Goal: Transaction & Acquisition: Obtain resource

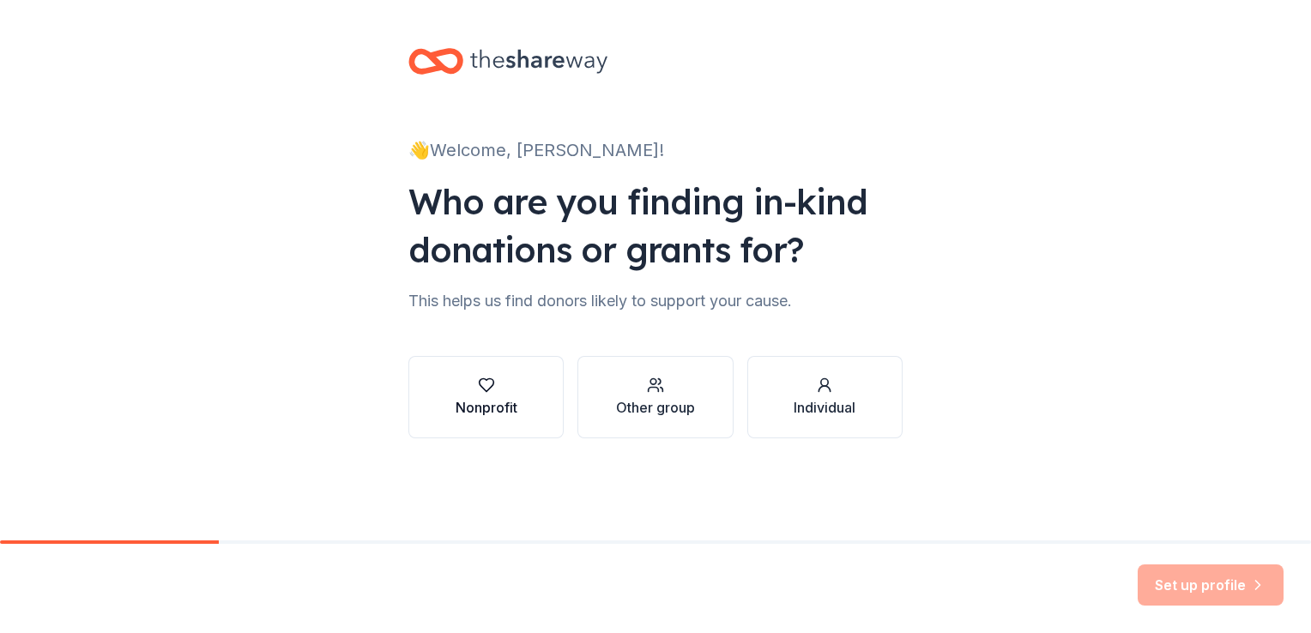
click at [528, 400] on button "Nonprofit" at bounding box center [485, 397] width 155 height 82
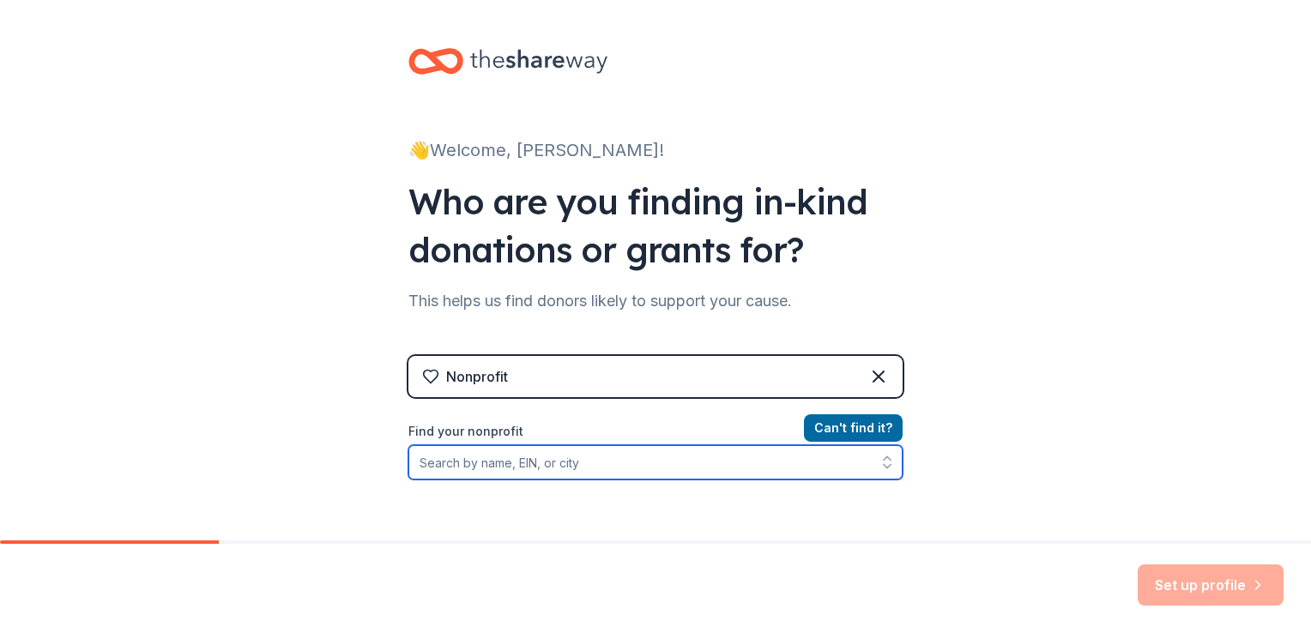
click at [541, 458] on input "Find your nonprofit" at bounding box center [655, 462] width 494 height 34
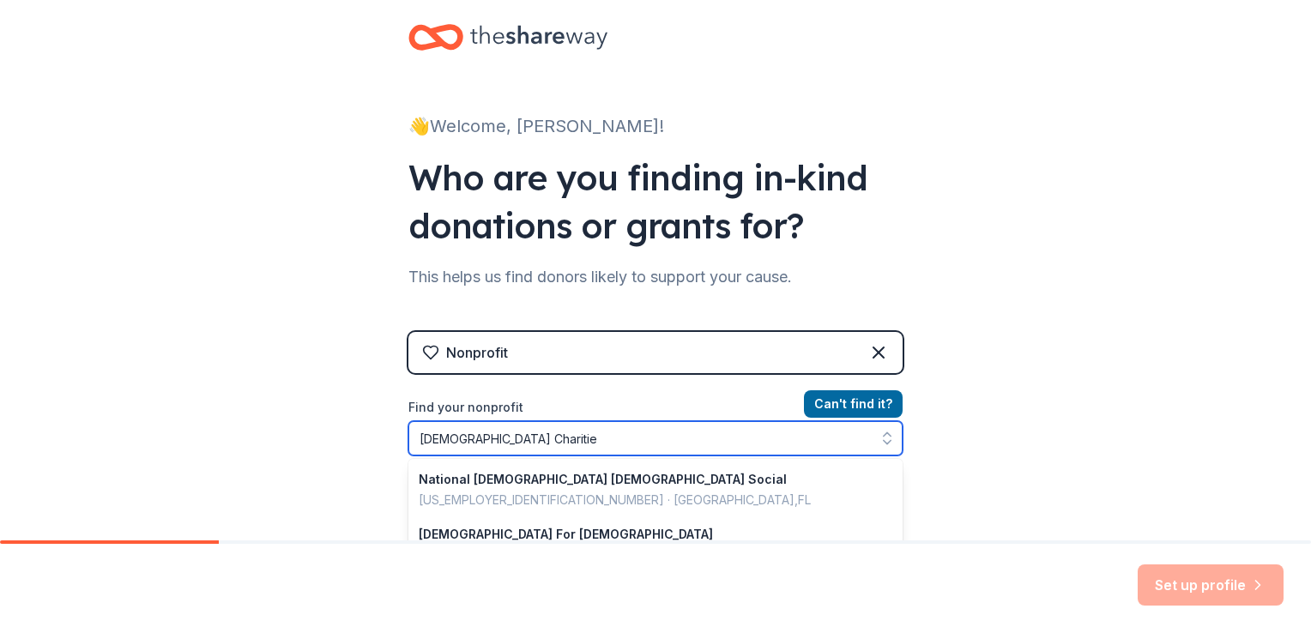
type input "Catholic Charities"
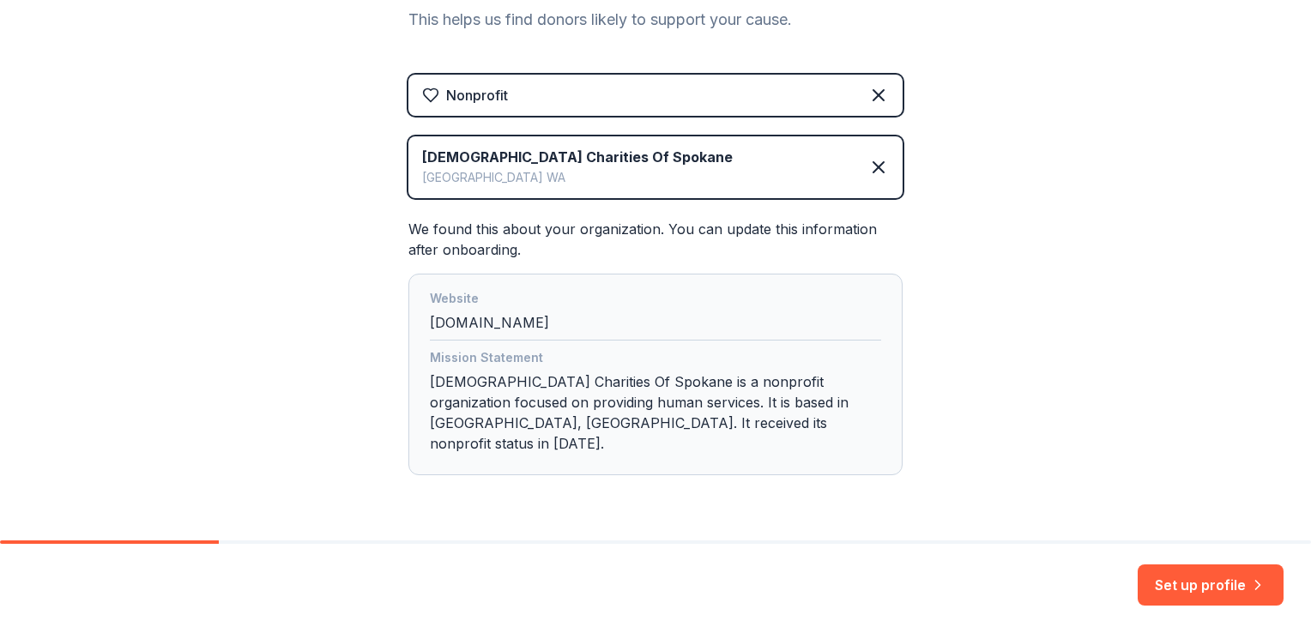
scroll to position [312, 0]
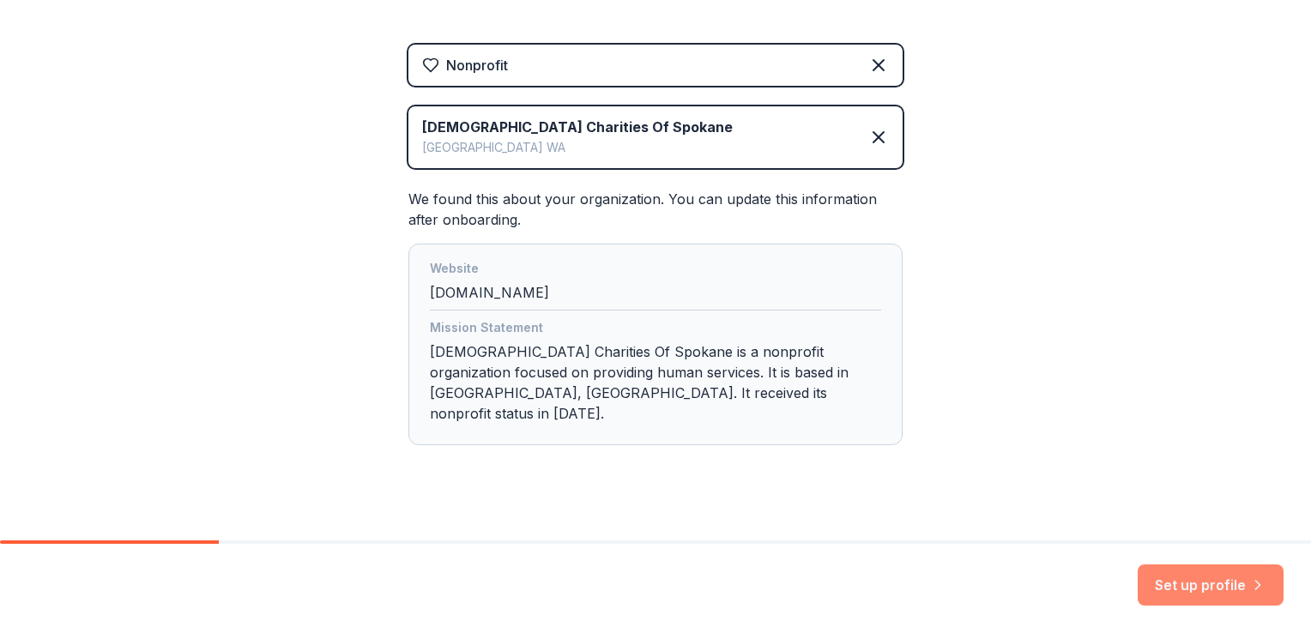
click at [1195, 596] on button "Set up profile" at bounding box center [1211, 585] width 146 height 41
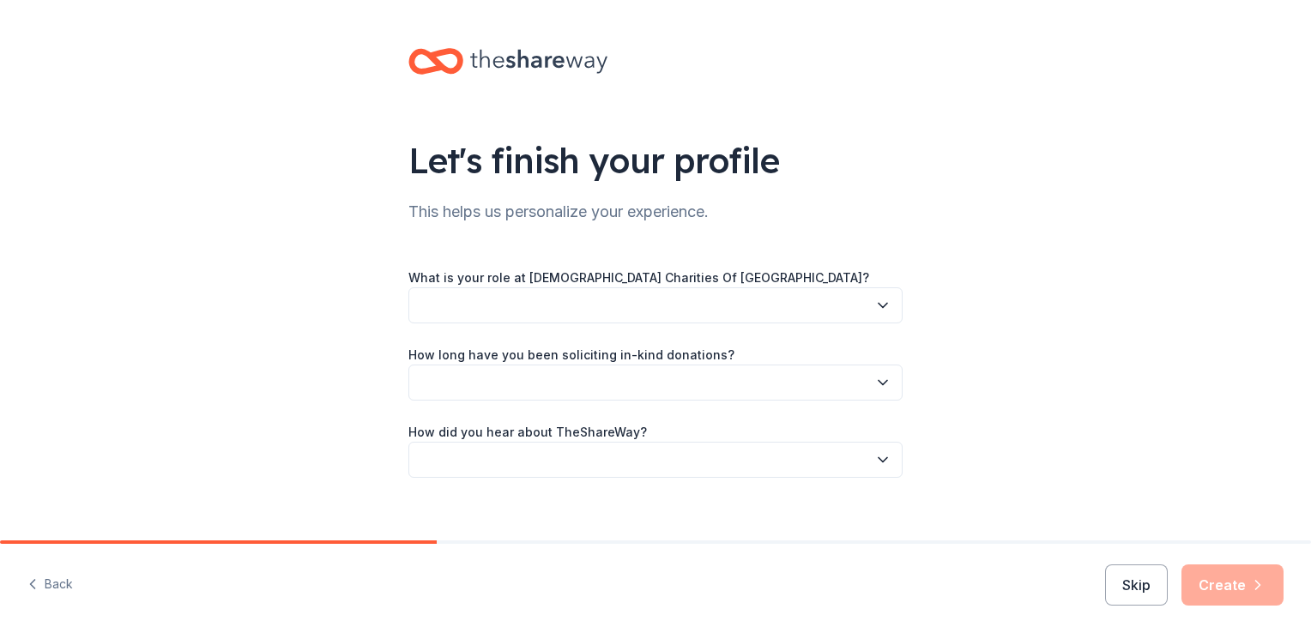
click at [874, 303] on icon "button" at bounding box center [882, 305] width 17 height 17
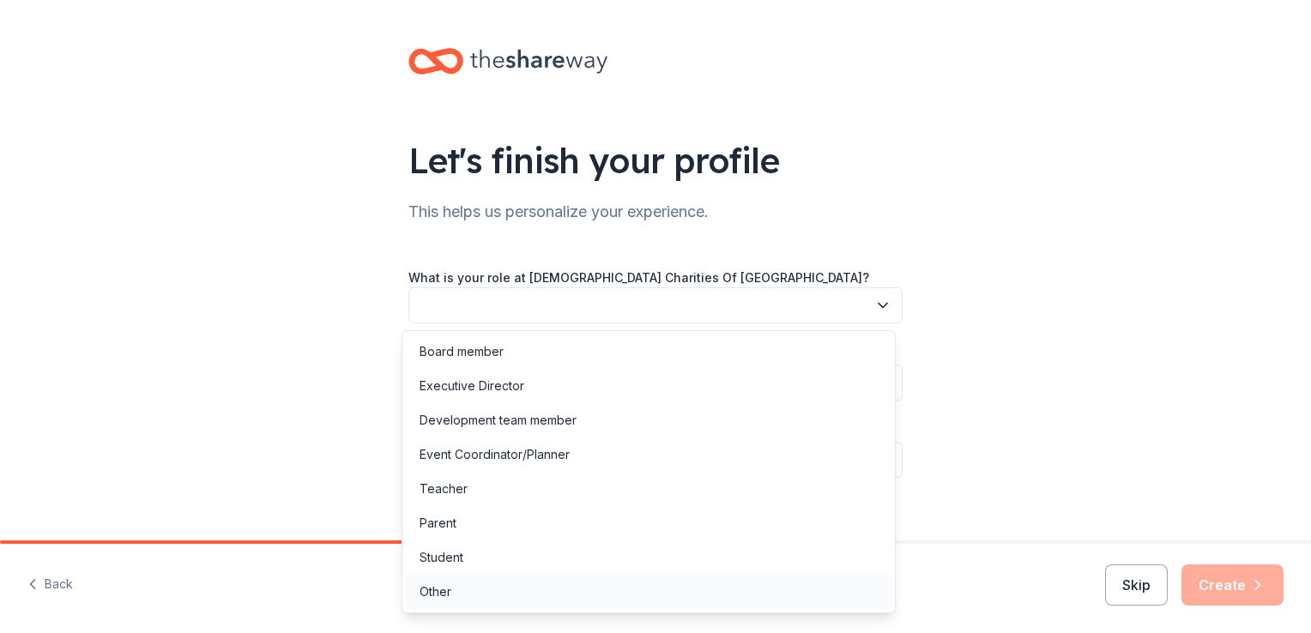
click at [843, 600] on div "Other" at bounding box center [649, 592] width 486 height 34
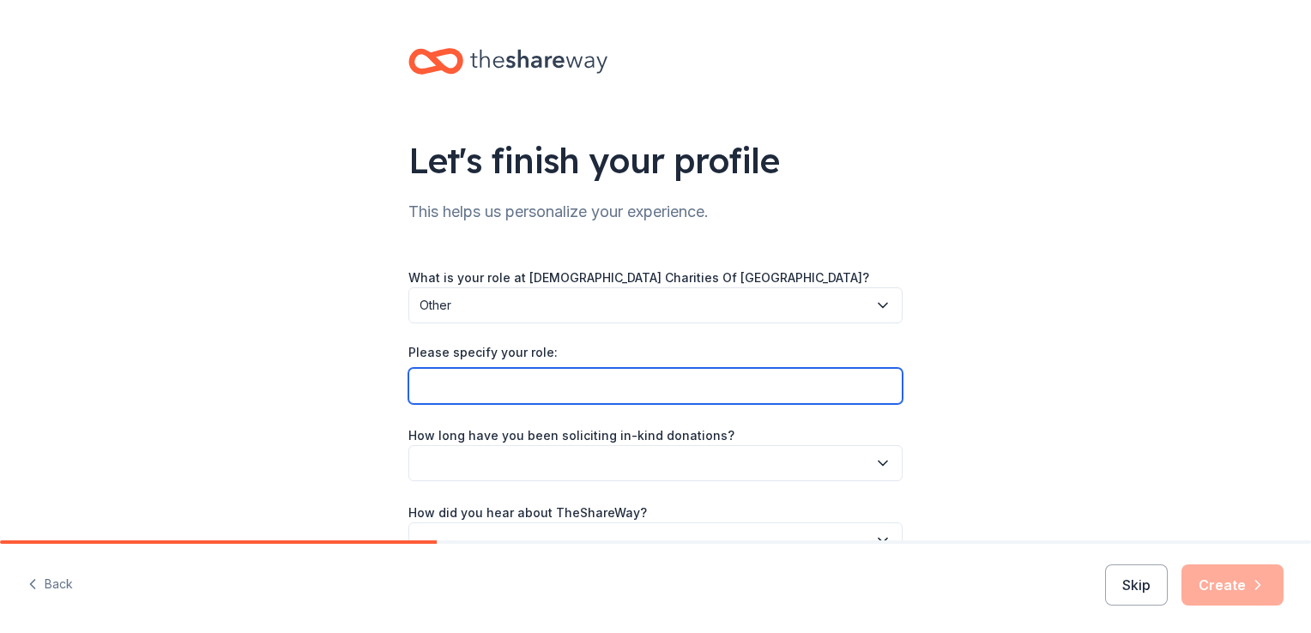
click at [776, 388] on input "Please specify your role:" at bounding box center [655, 386] width 494 height 36
type input "Peer Support"
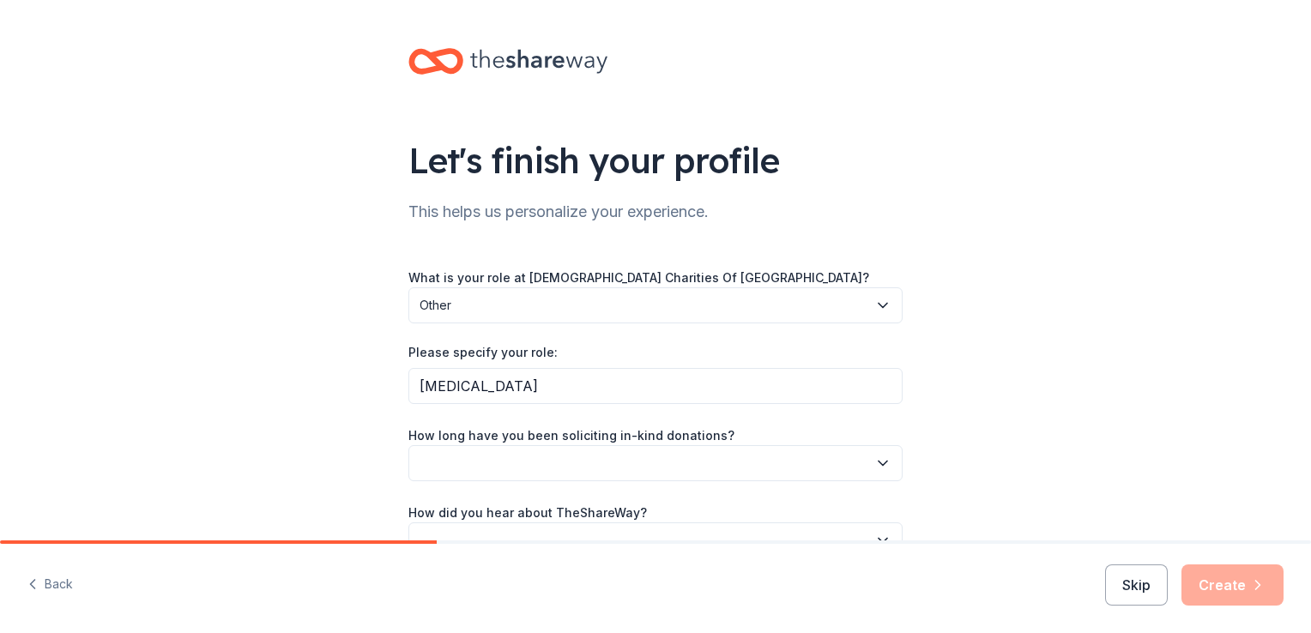
click at [754, 464] on button "button" at bounding box center [655, 463] width 494 height 36
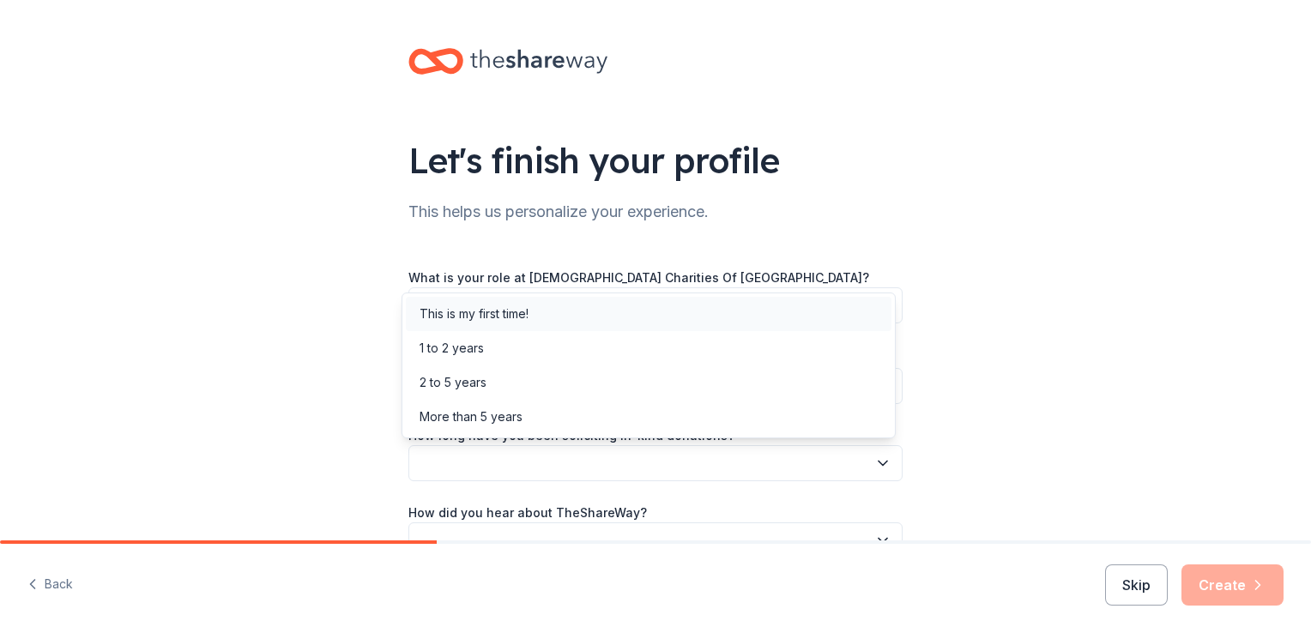
click at [711, 317] on div "This is my first time!" at bounding box center [649, 314] width 486 height 34
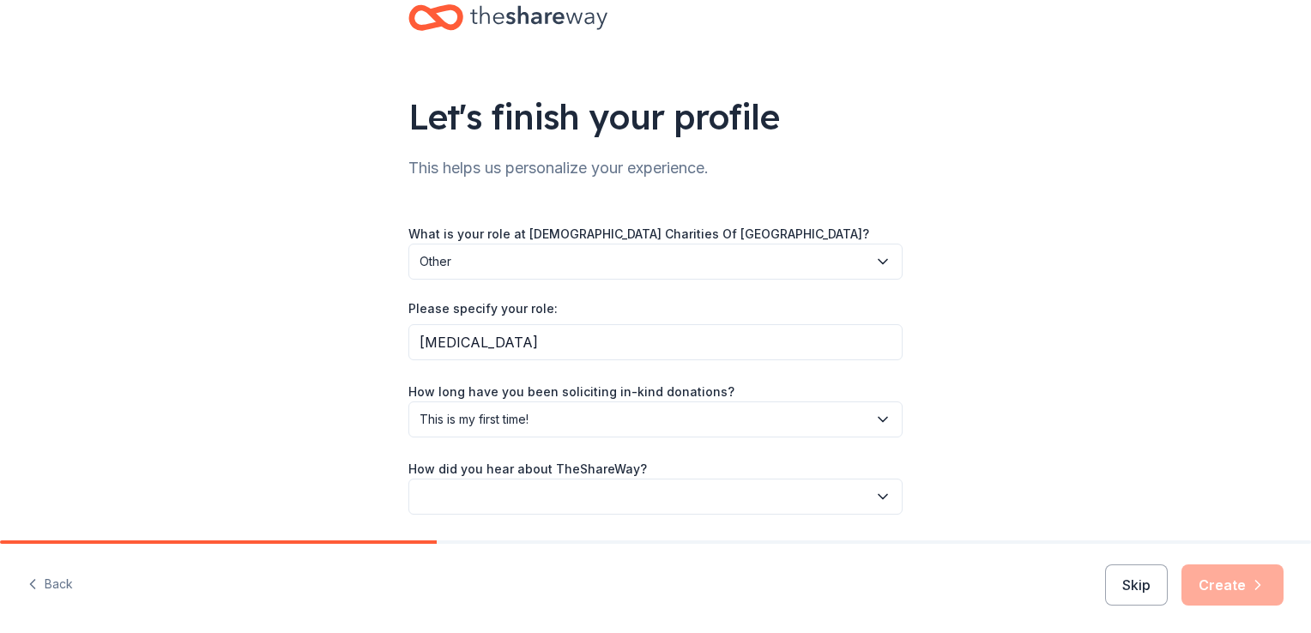
scroll to position [86, 0]
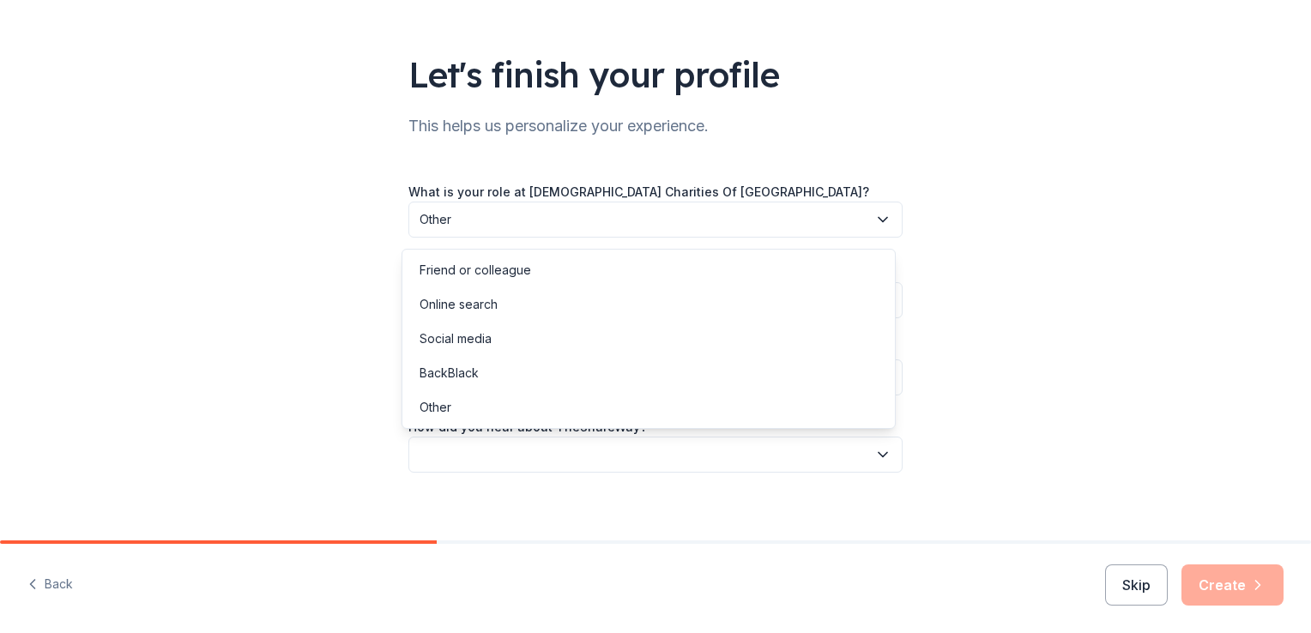
click at [693, 462] on button "button" at bounding box center [655, 455] width 494 height 36
click at [681, 317] on div "Online search" at bounding box center [649, 304] width 486 height 34
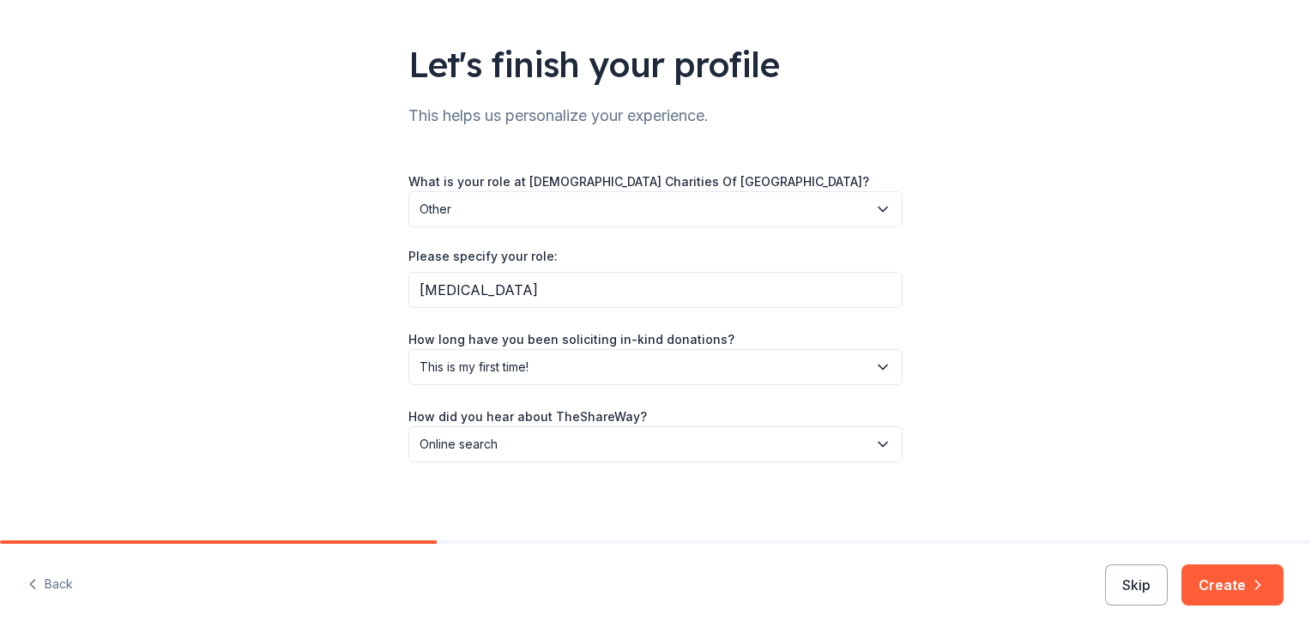
scroll to position [100, 0]
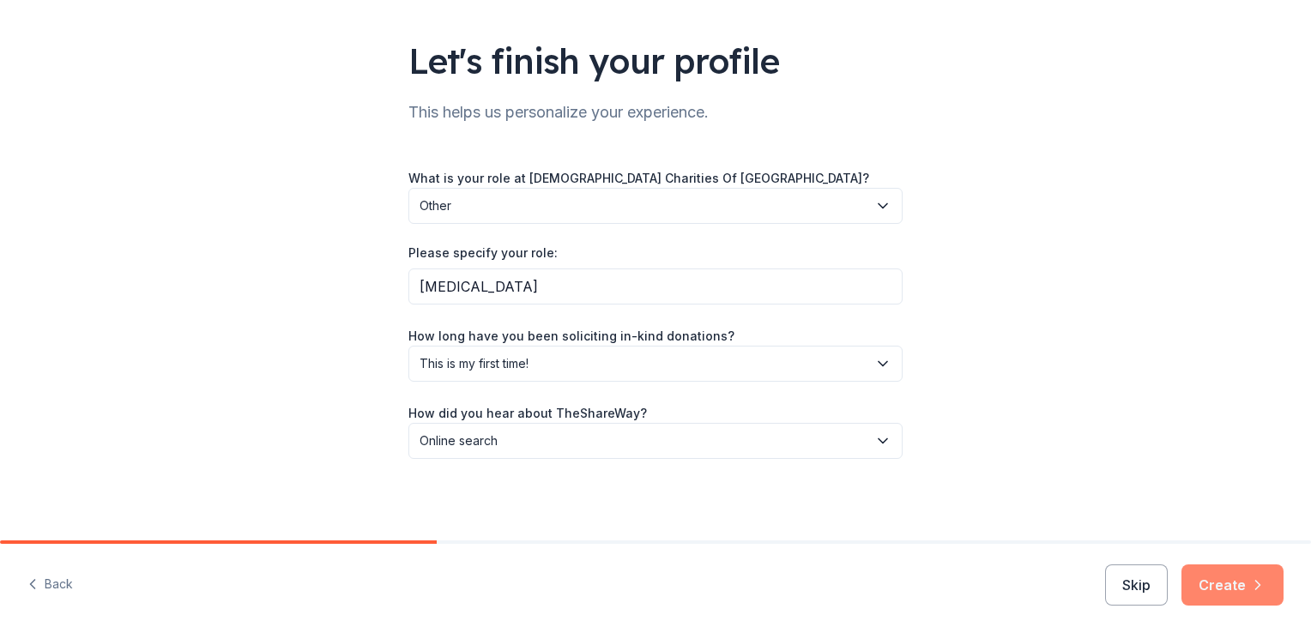
click at [1225, 584] on button "Create" at bounding box center [1233, 585] width 102 height 41
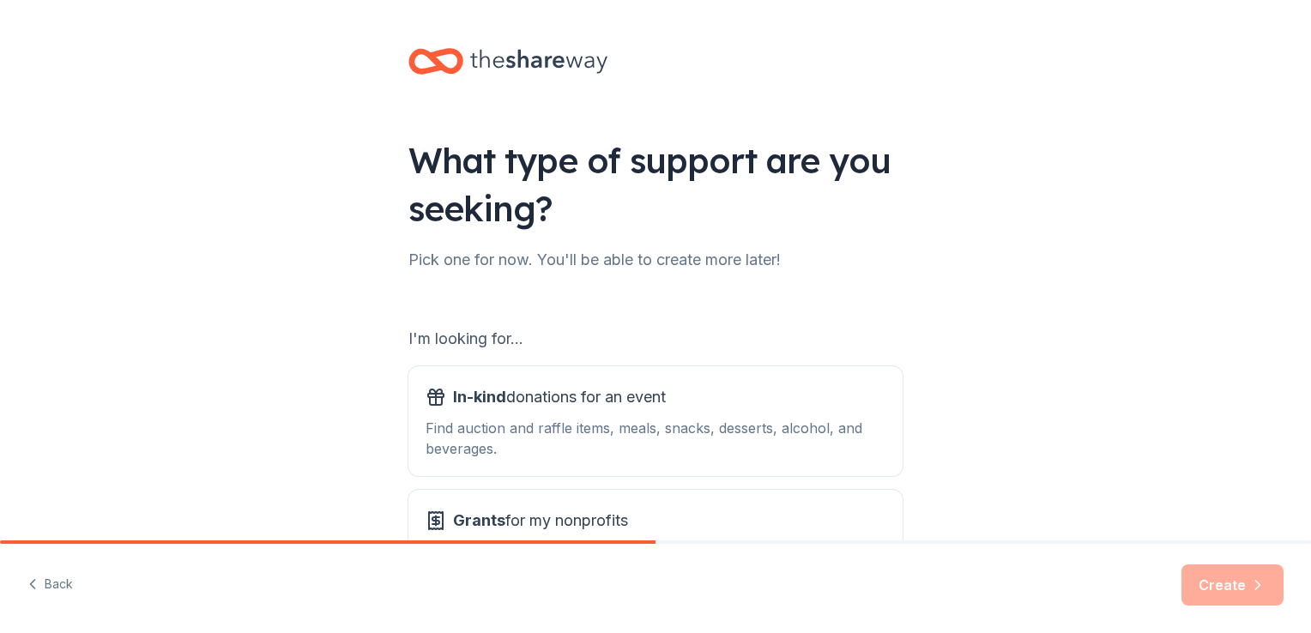
scroll to position [151, 0]
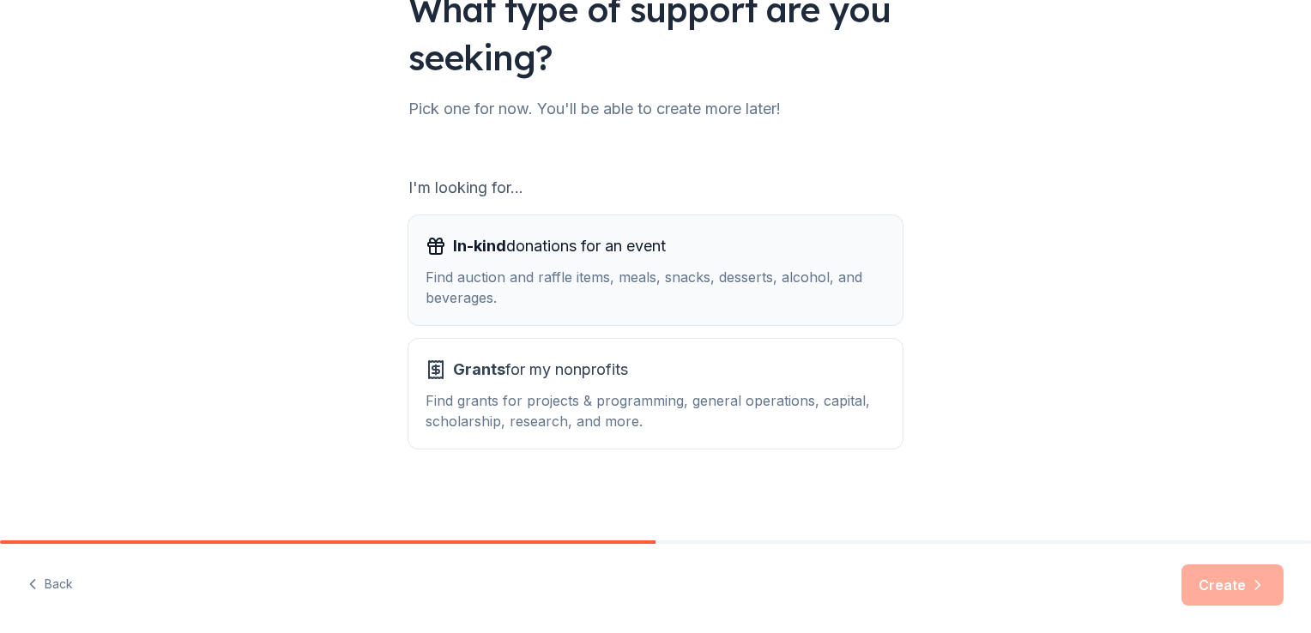
click at [776, 267] on div "Find auction and raffle items, meals, snacks, desserts, alcohol, and beverages." at bounding box center [656, 287] width 460 height 41
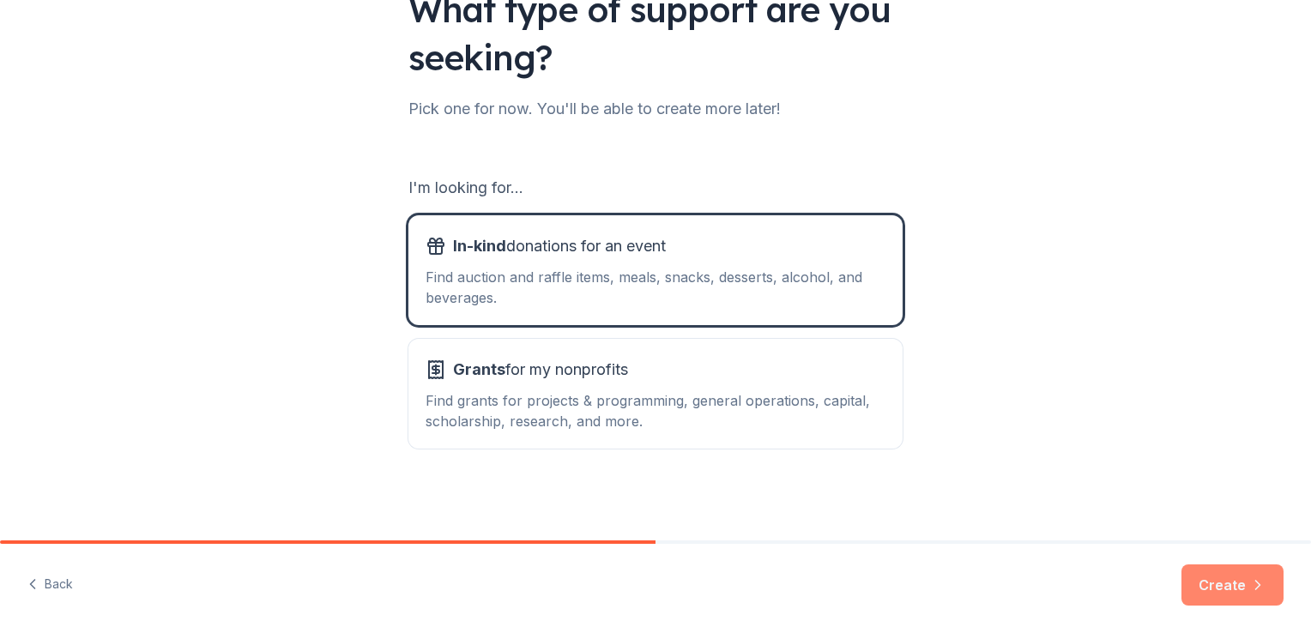
click at [1253, 599] on button "Create" at bounding box center [1233, 585] width 102 height 41
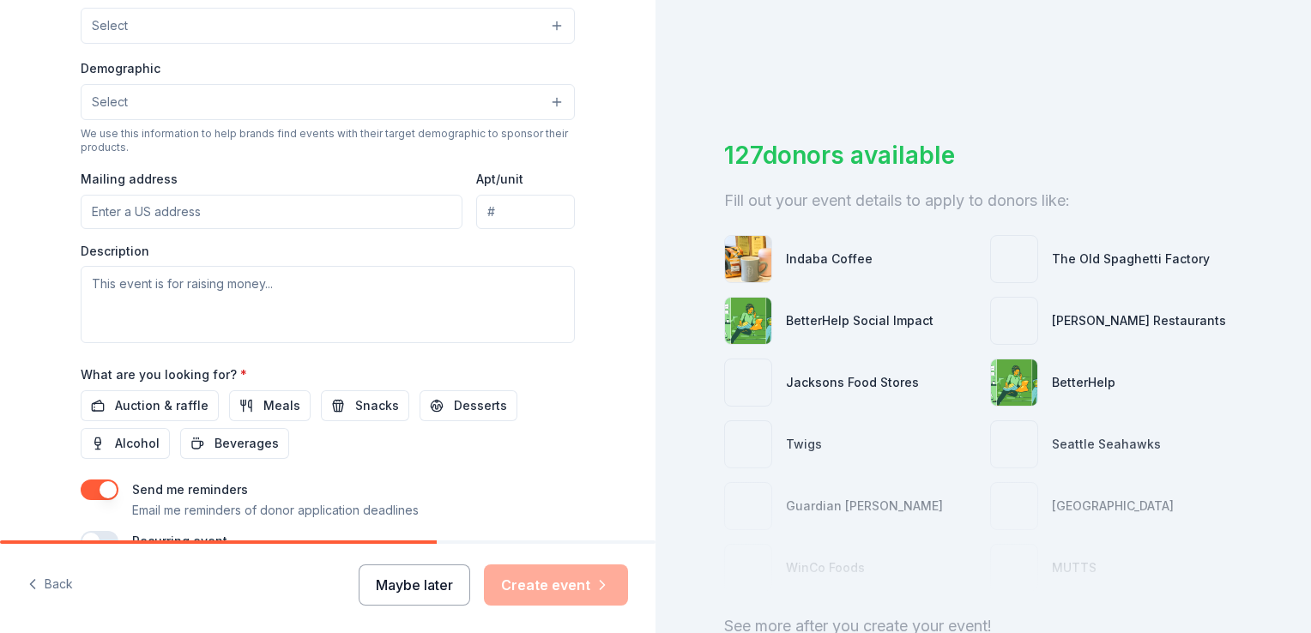
scroll to position [515, 0]
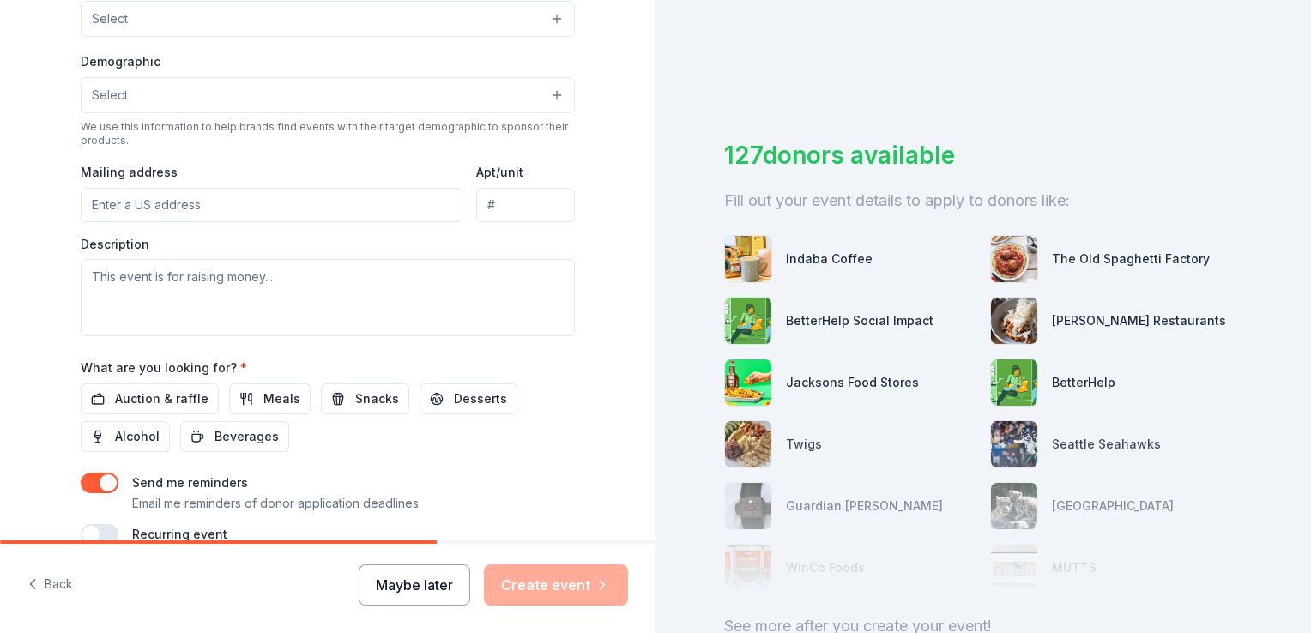
click at [443, 594] on button "Maybe later" at bounding box center [415, 585] width 112 height 41
click at [443, 582] on button "Maybe later" at bounding box center [415, 585] width 112 height 41
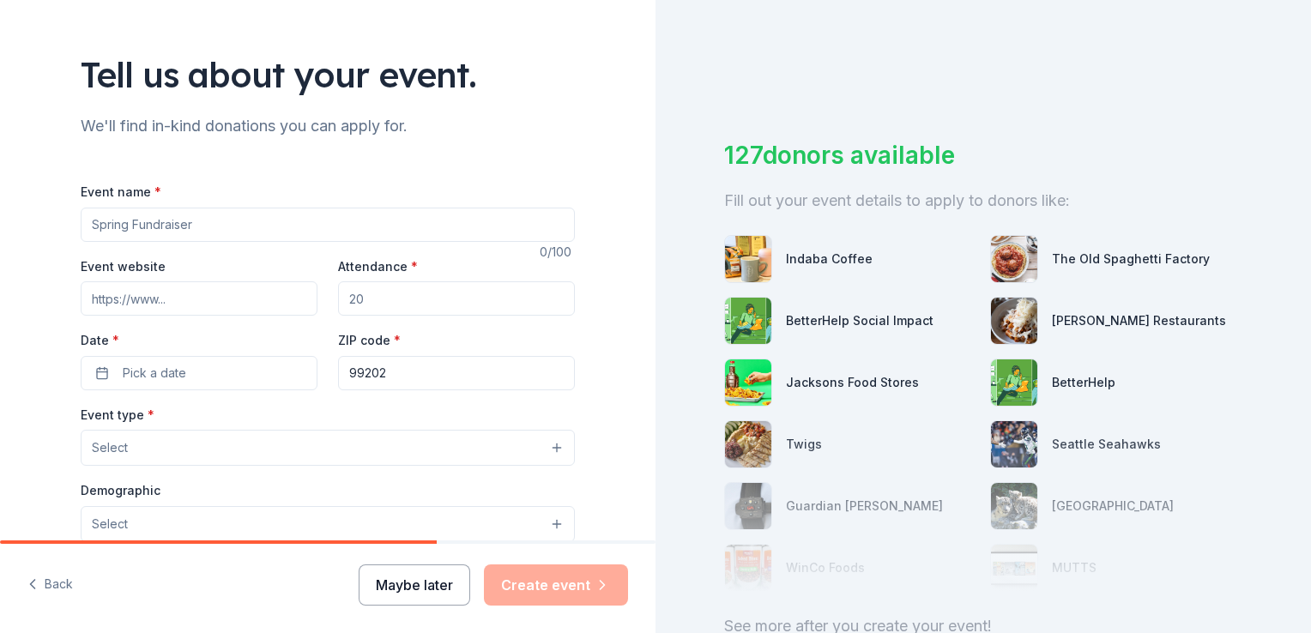
click at [425, 585] on button "Maybe later" at bounding box center [415, 585] width 112 height 41
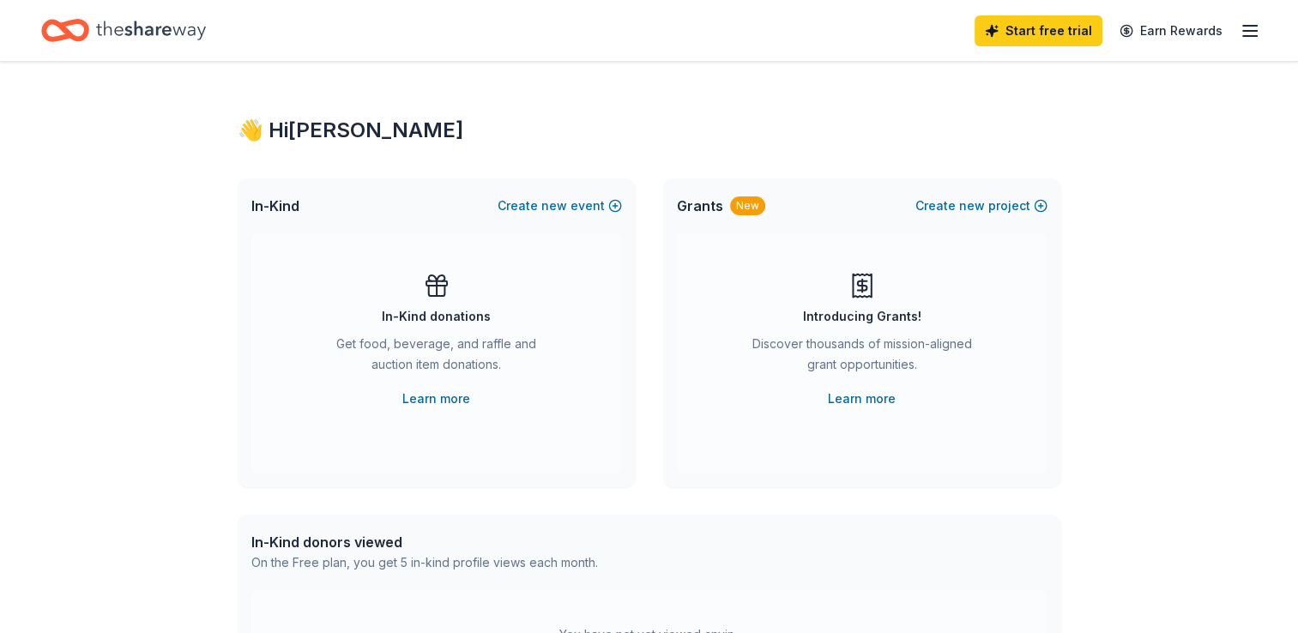
click at [1246, 31] on line "button" at bounding box center [1250, 31] width 14 height 0
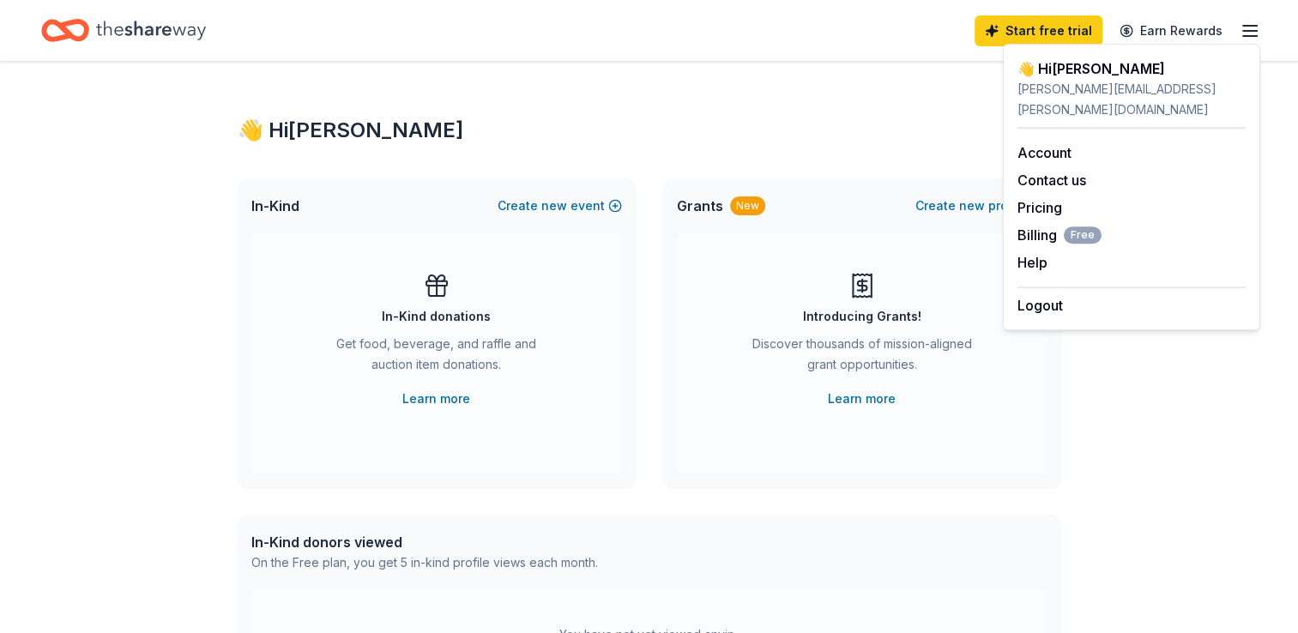
click at [853, 89] on div "👋 Hi Stephanie In-Kind Create new event In-Kind donations Get food, beverage, a…" at bounding box center [649, 563] width 879 height 1002
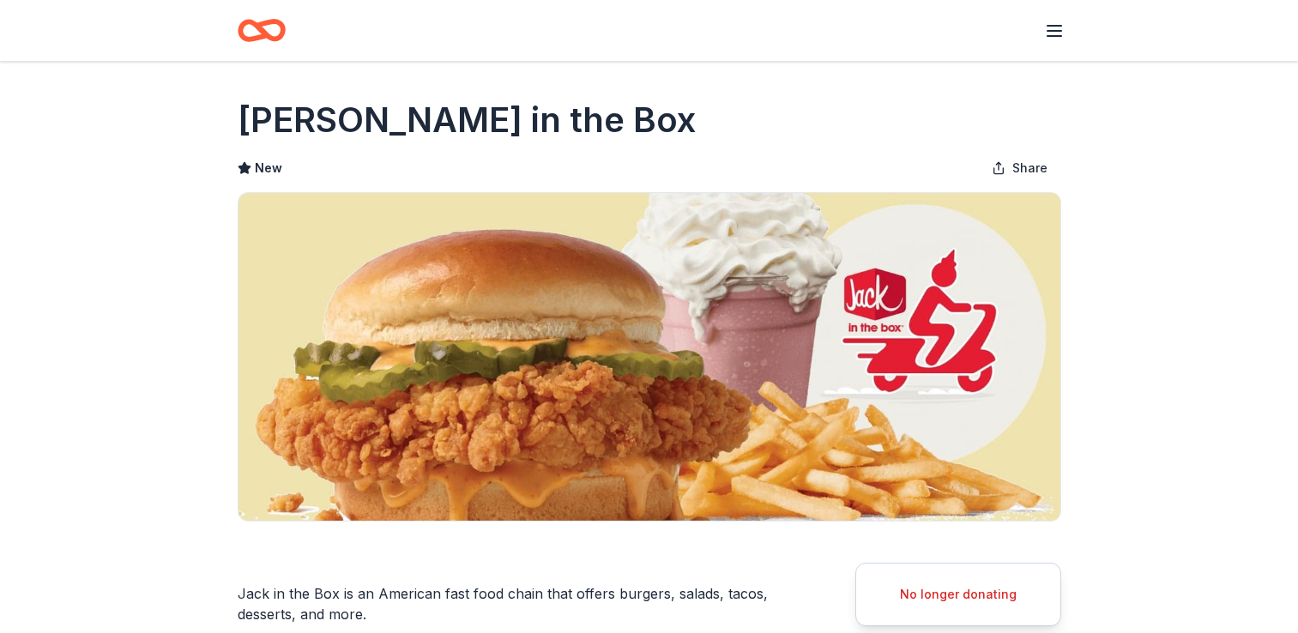
scroll to position [1160, 0]
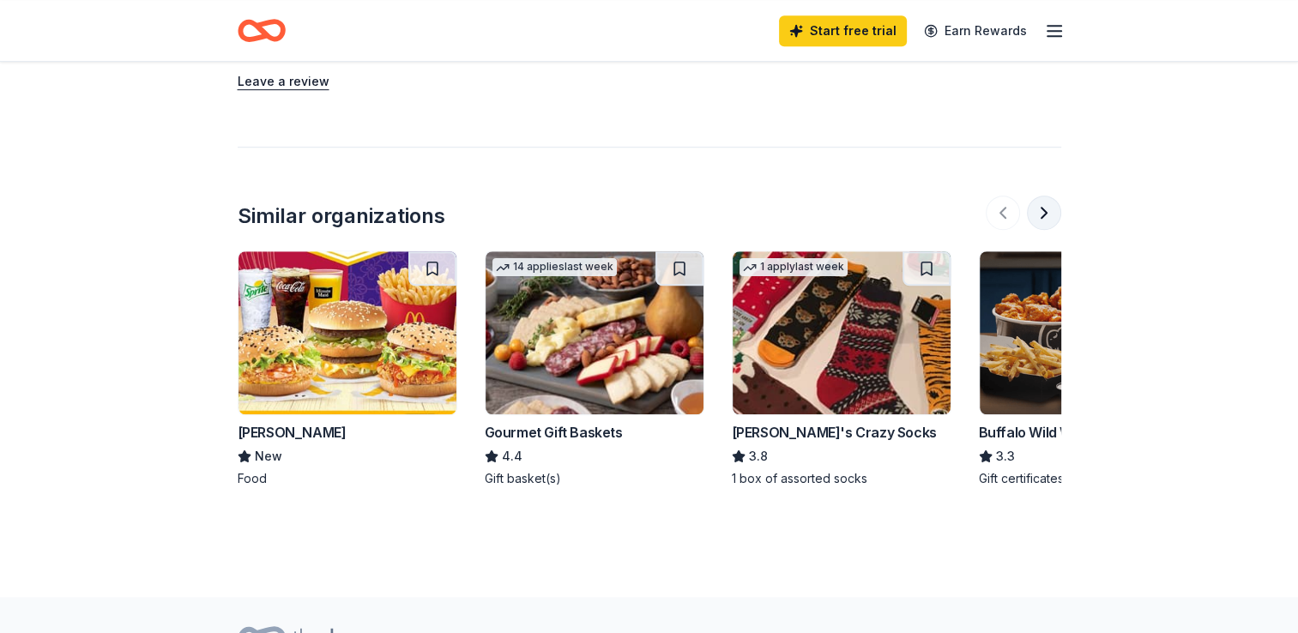
click at [1044, 205] on button at bounding box center [1044, 213] width 34 height 34
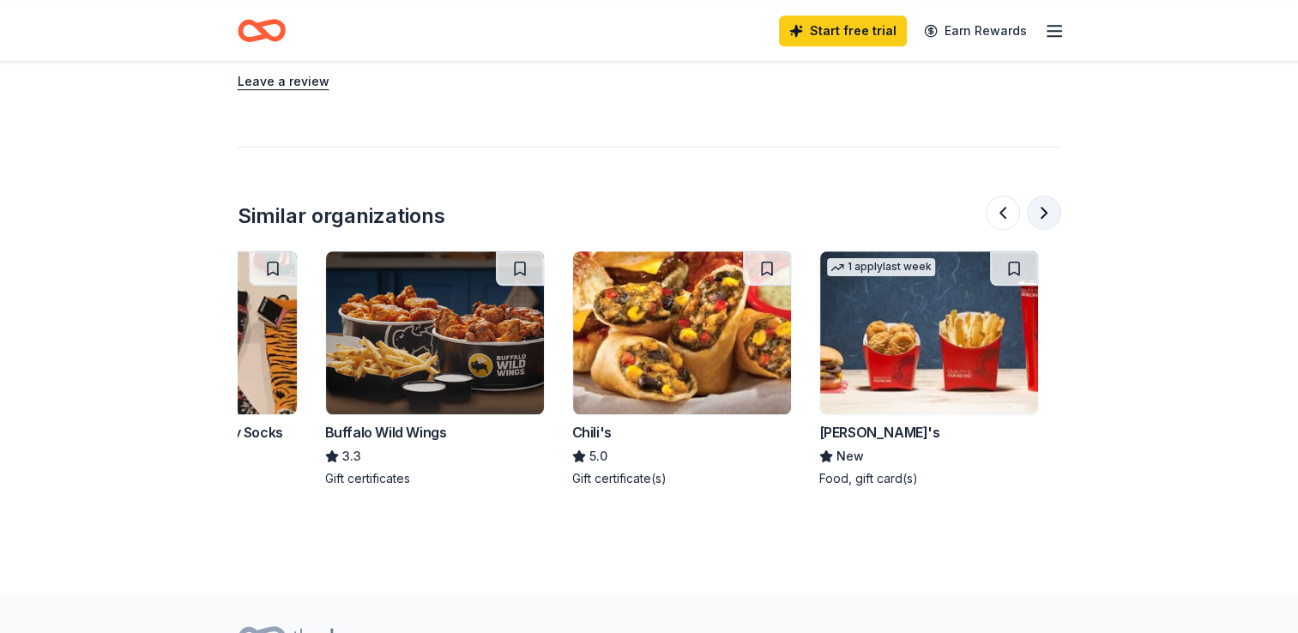
scroll to position [0, 741]
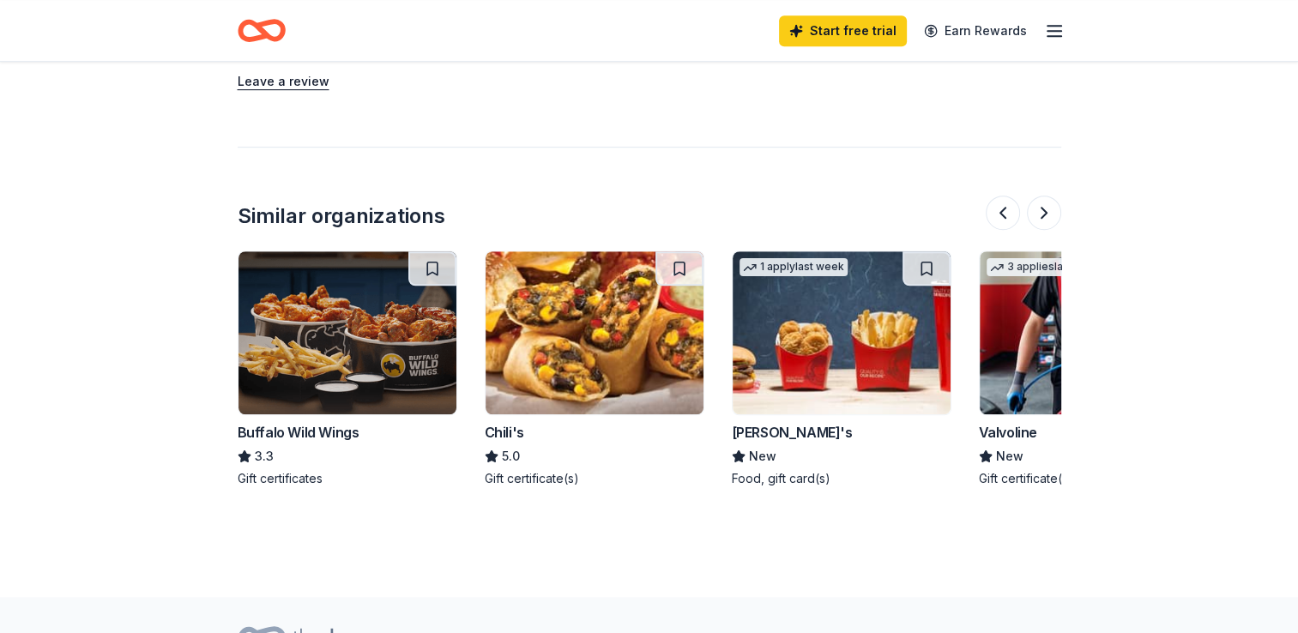
click at [419, 338] on img at bounding box center [348, 332] width 218 height 163
click at [1037, 206] on button at bounding box center [1044, 213] width 34 height 34
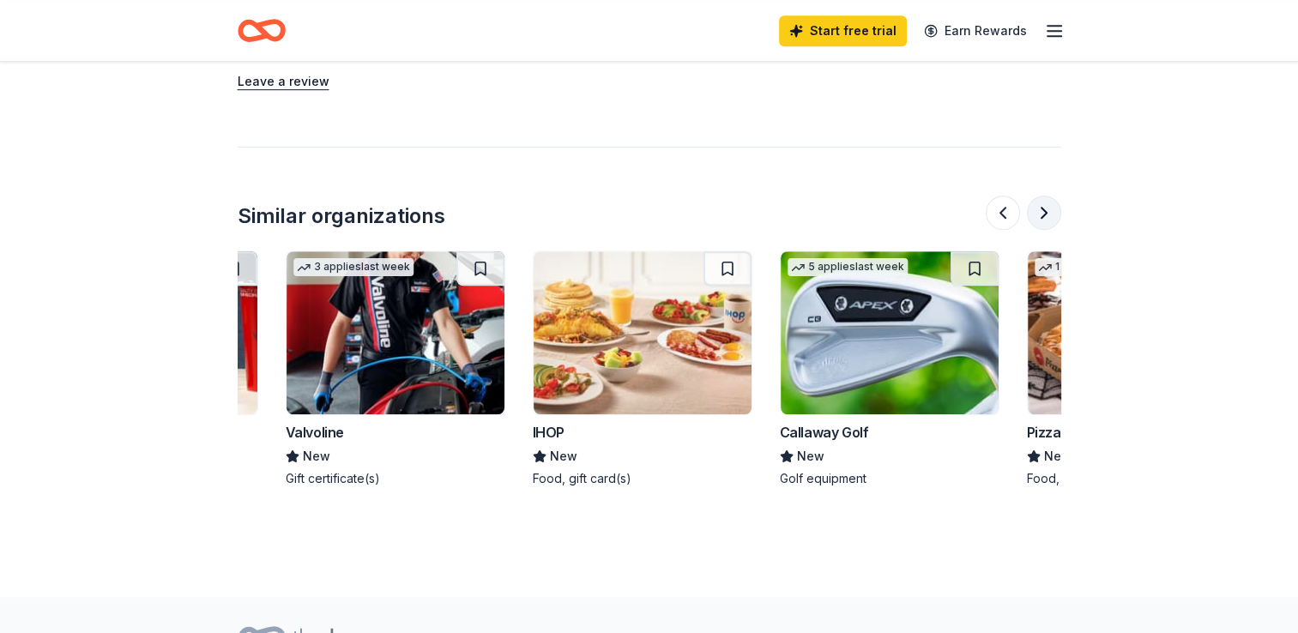
scroll to position [0, 1483]
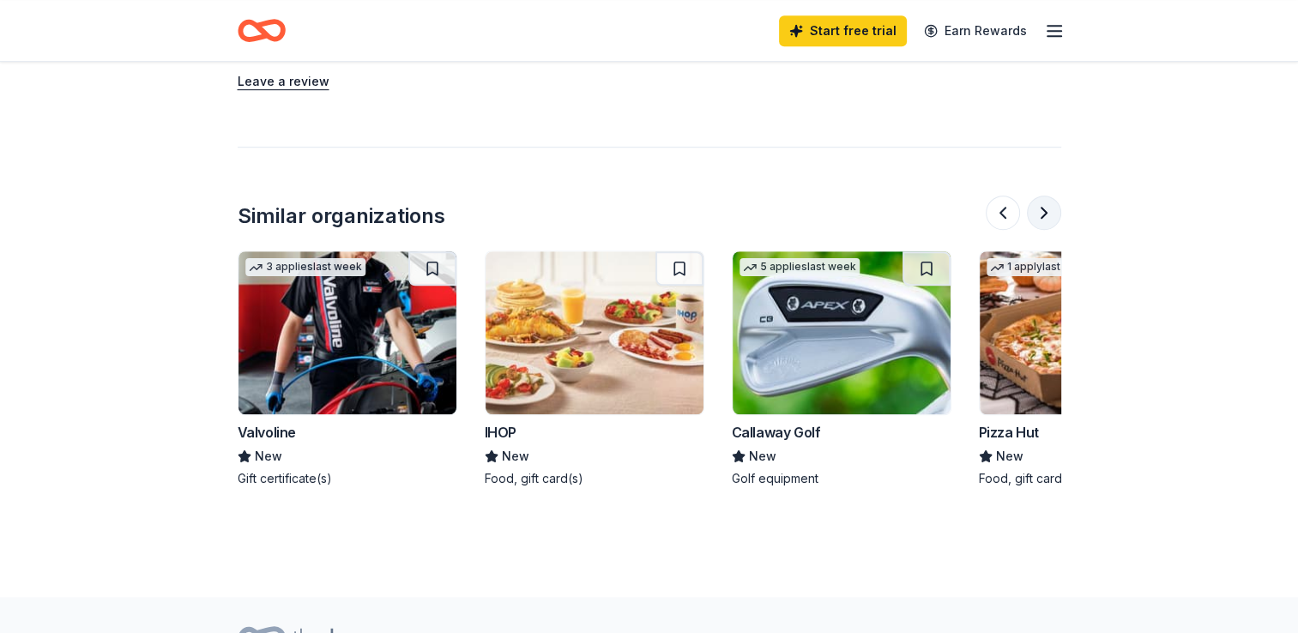
click at [1037, 206] on button at bounding box center [1044, 213] width 34 height 34
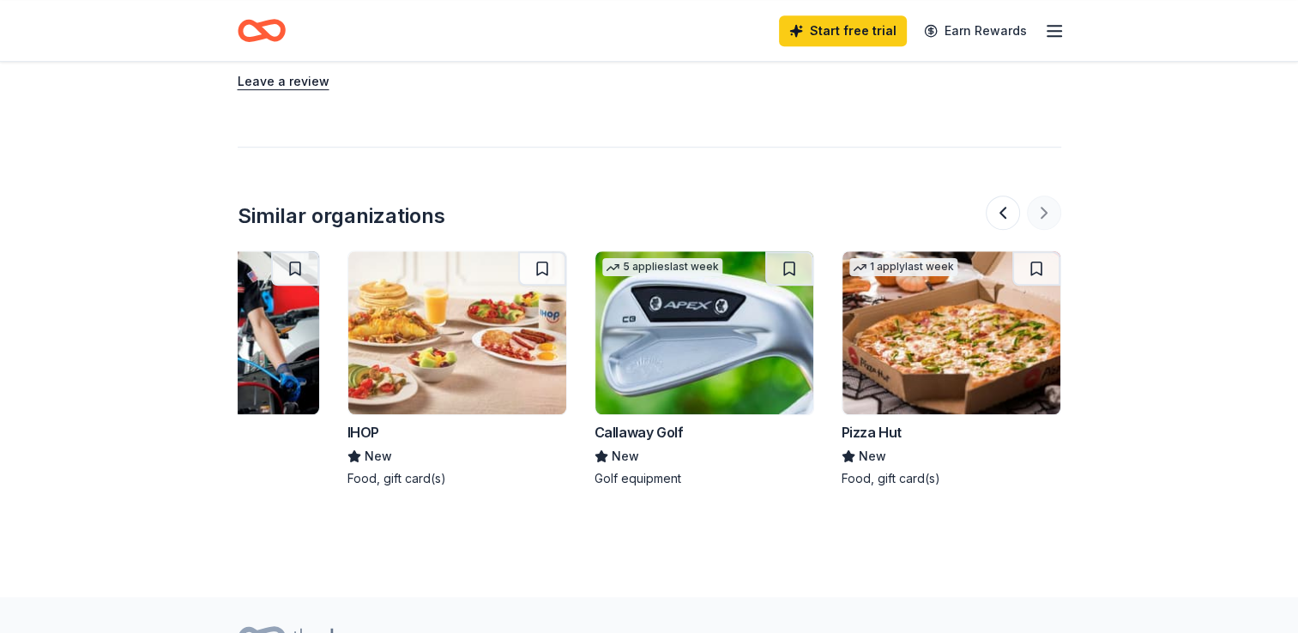
click at [1037, 206] on div at bounding box center [1024, 213] width 76 height 34
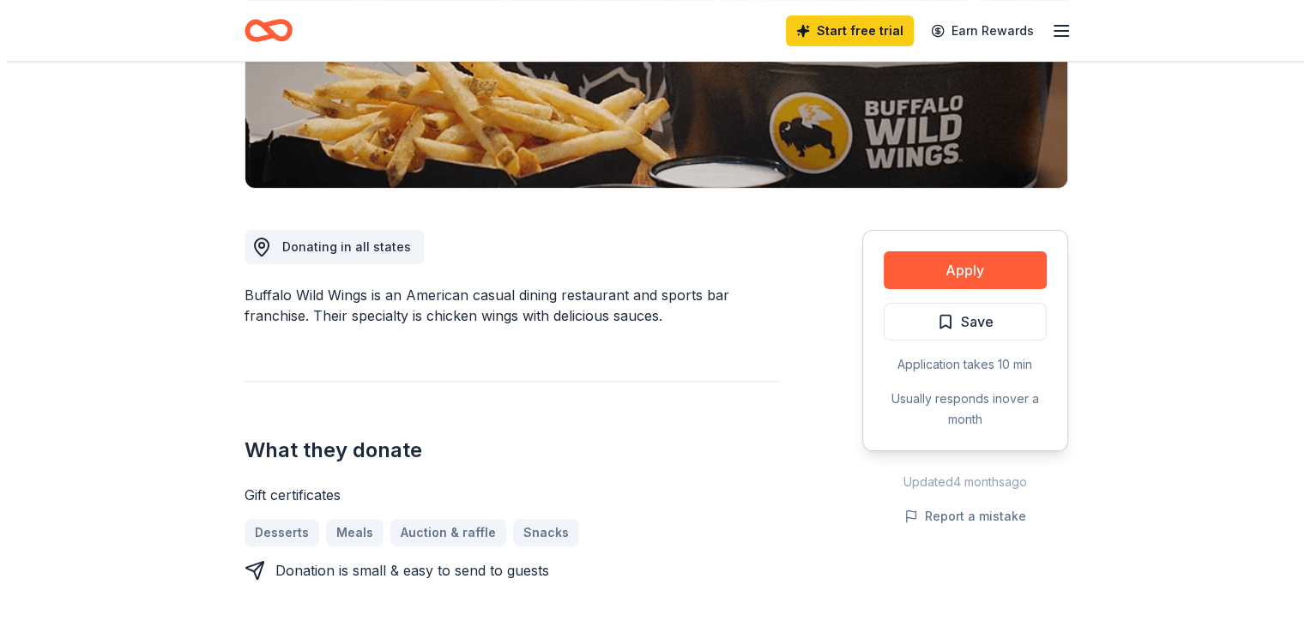
scroll to position [343, 0]
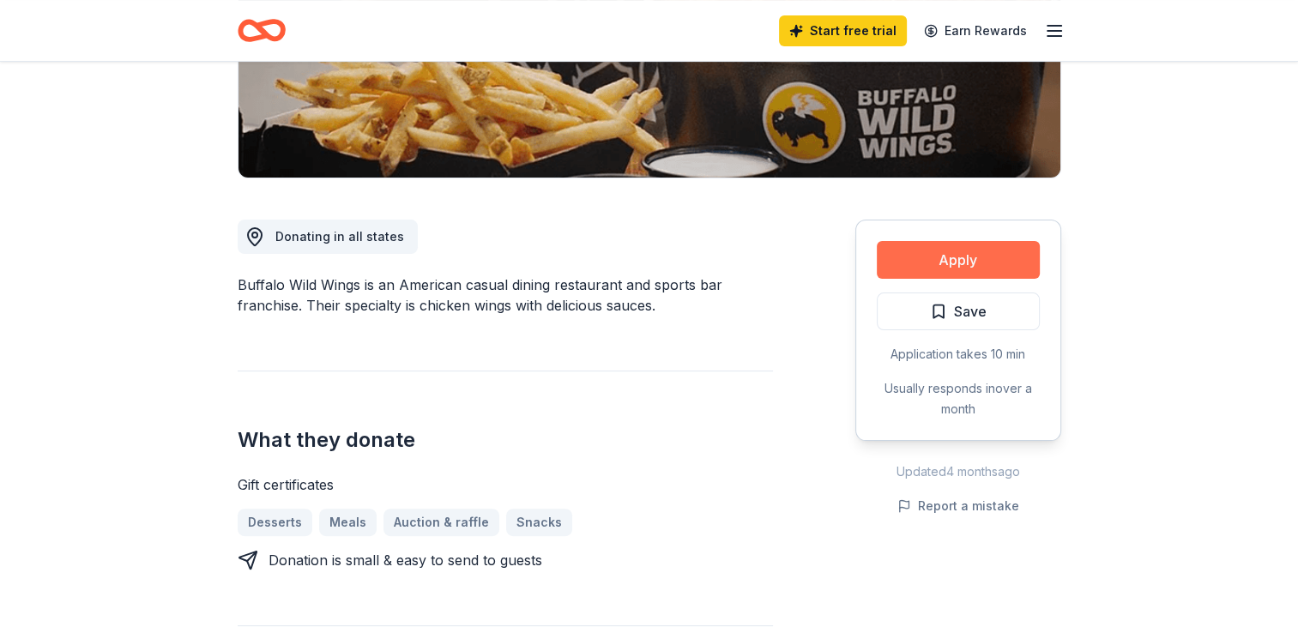
click at [986, 257] on button "Apply" at bounding box center [958, 260] width 163 height 38
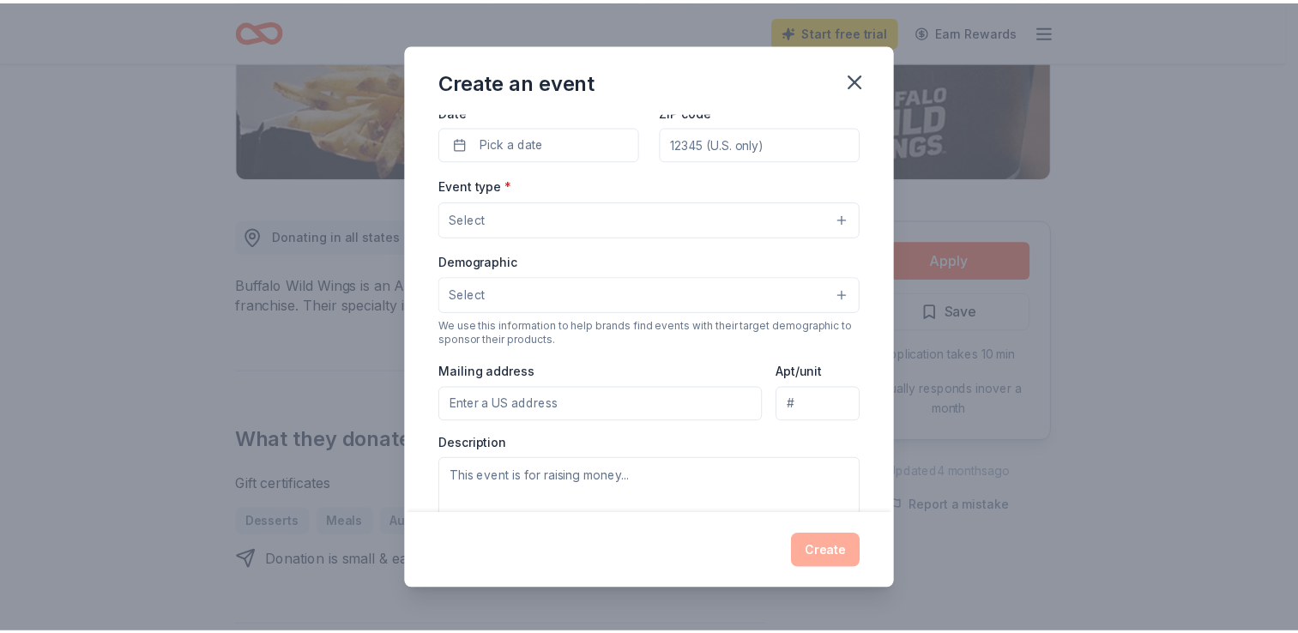
scroll to position [0, 0]
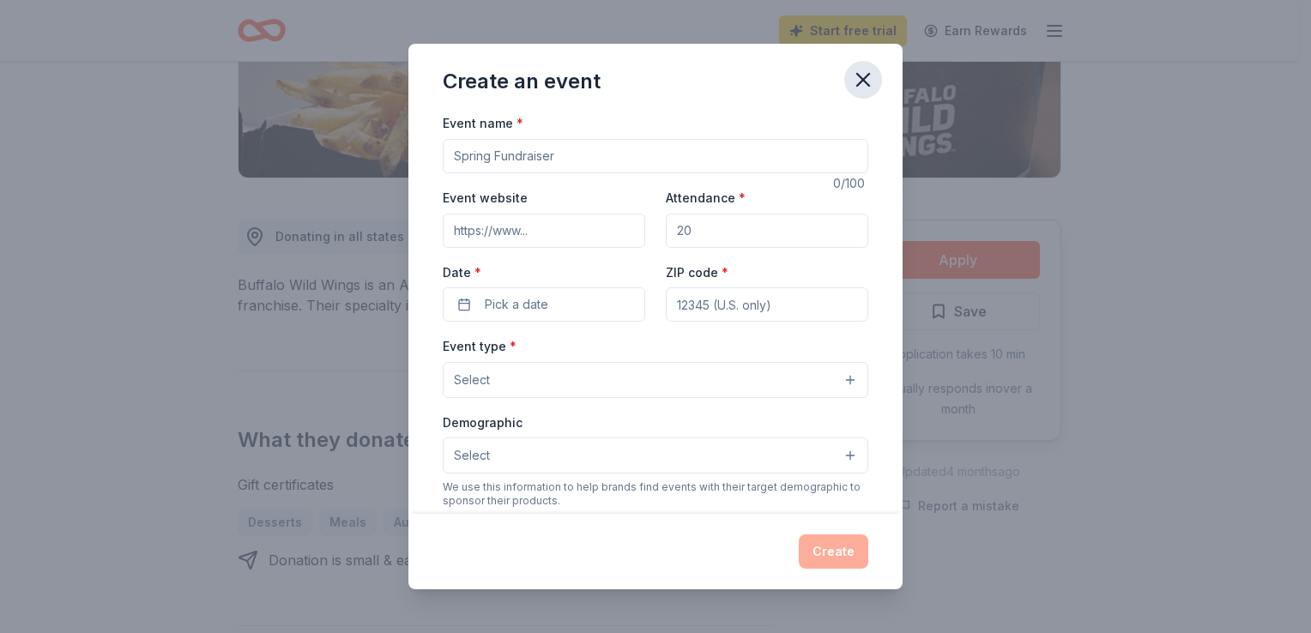
click at [862, 78] on icon "button" at bounding box center [863, 80] width 12 height 12
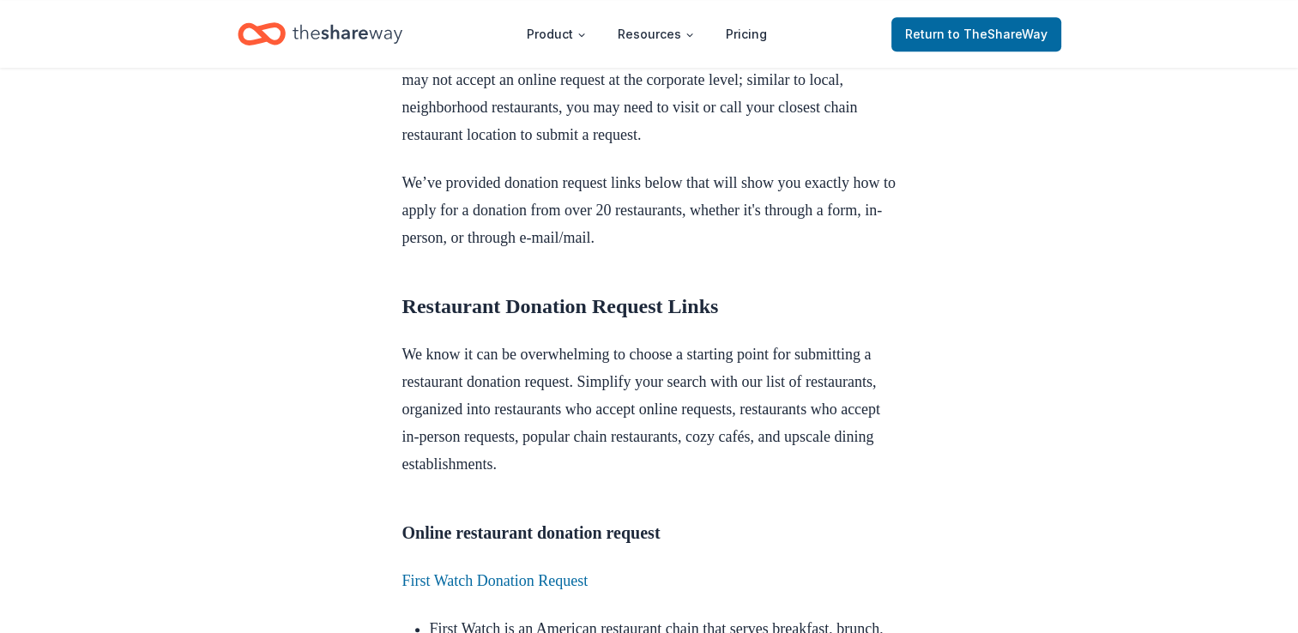
scroll to position [1545, 0]
